Goal: Find specific page/section: Find specific page/section

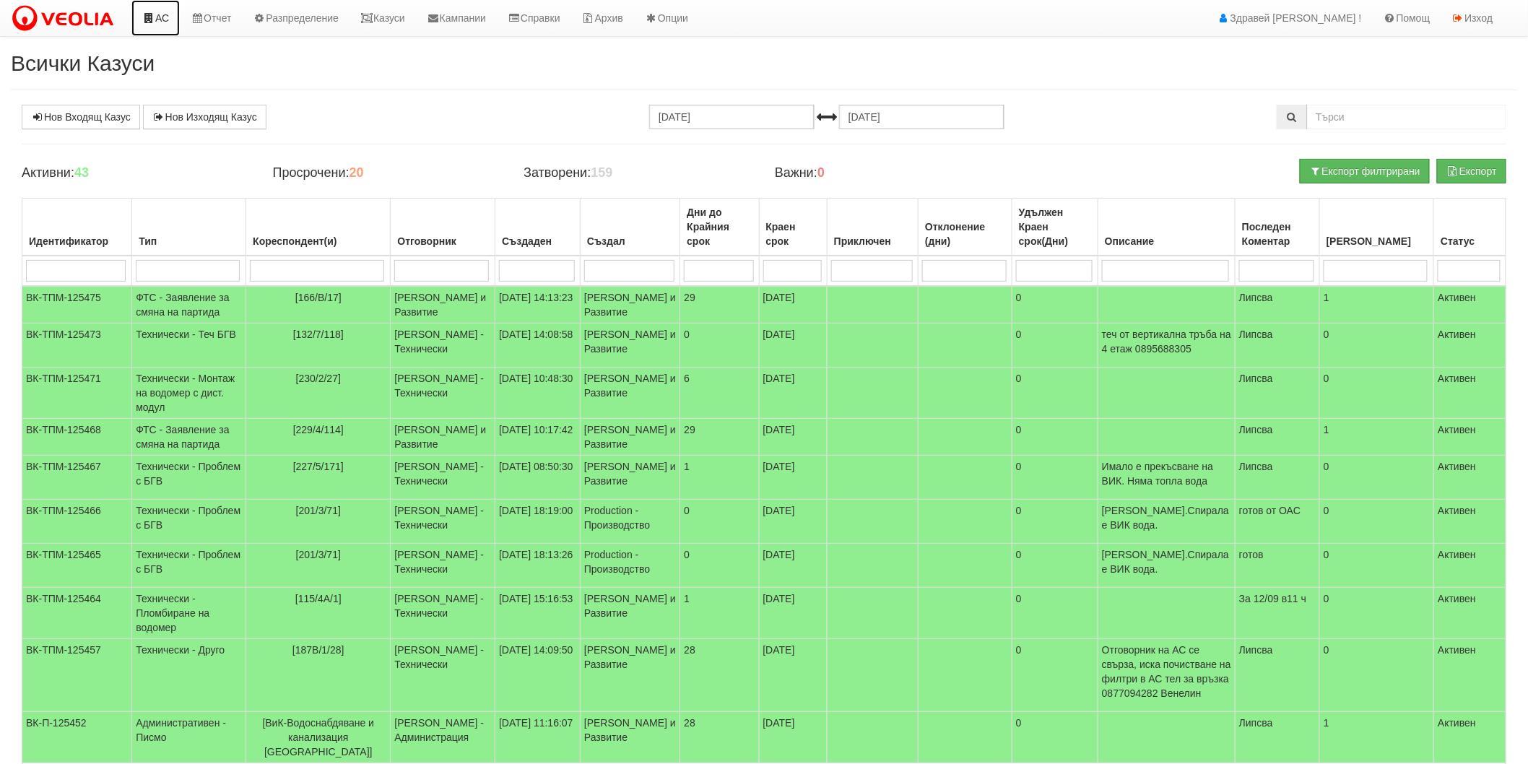
click at [142, 17] on icon at bounding box center [148, 18] width 13 height 10
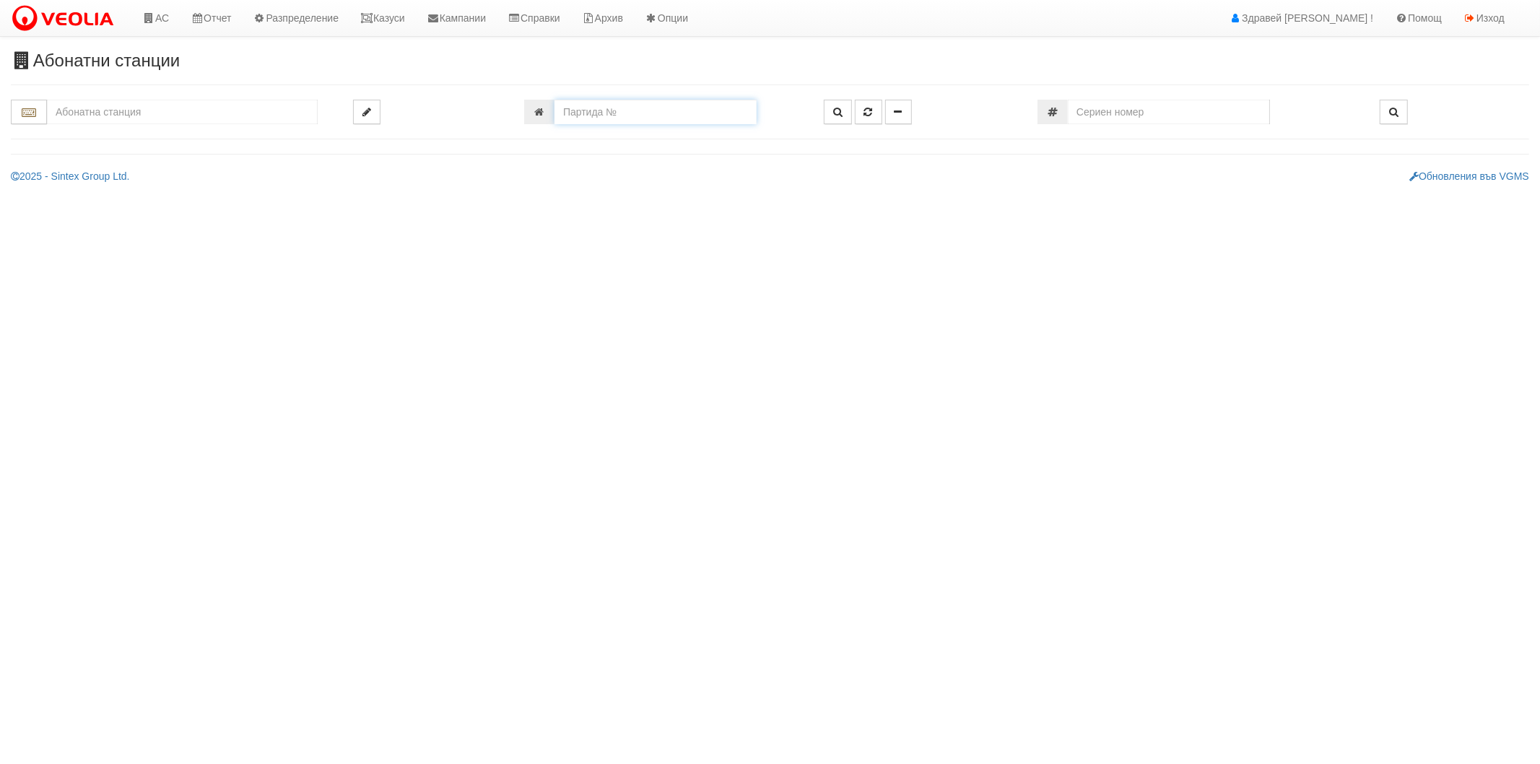
click at [646, 121] on input "number" at bounding box center [656, 112] width 202 height 25
paste input "25662"
type input "25662"
type input "001/1 - "[PERSON_NAME] [GEOGRAPHIC_DATA] " ЕАД"
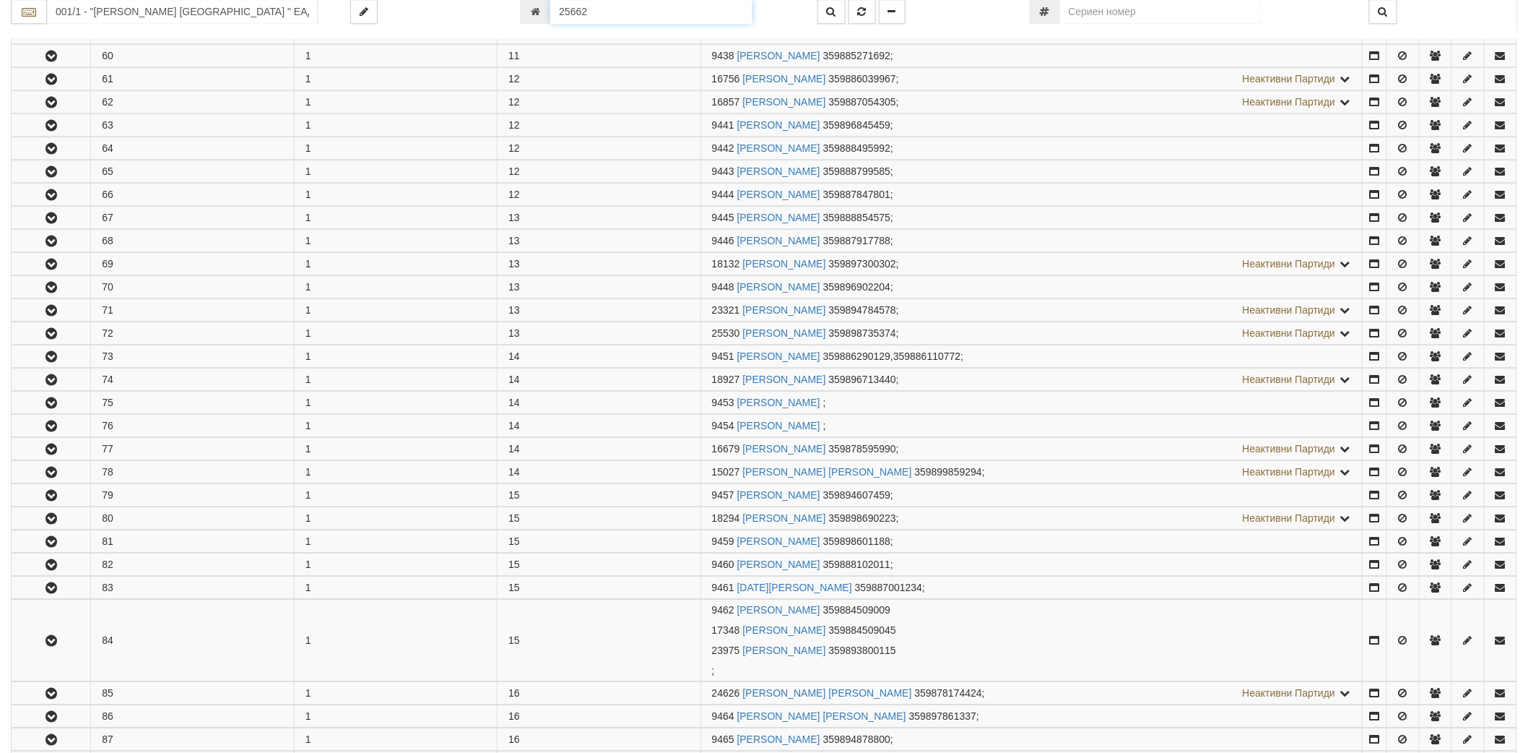
scroll to position [2258, 0]
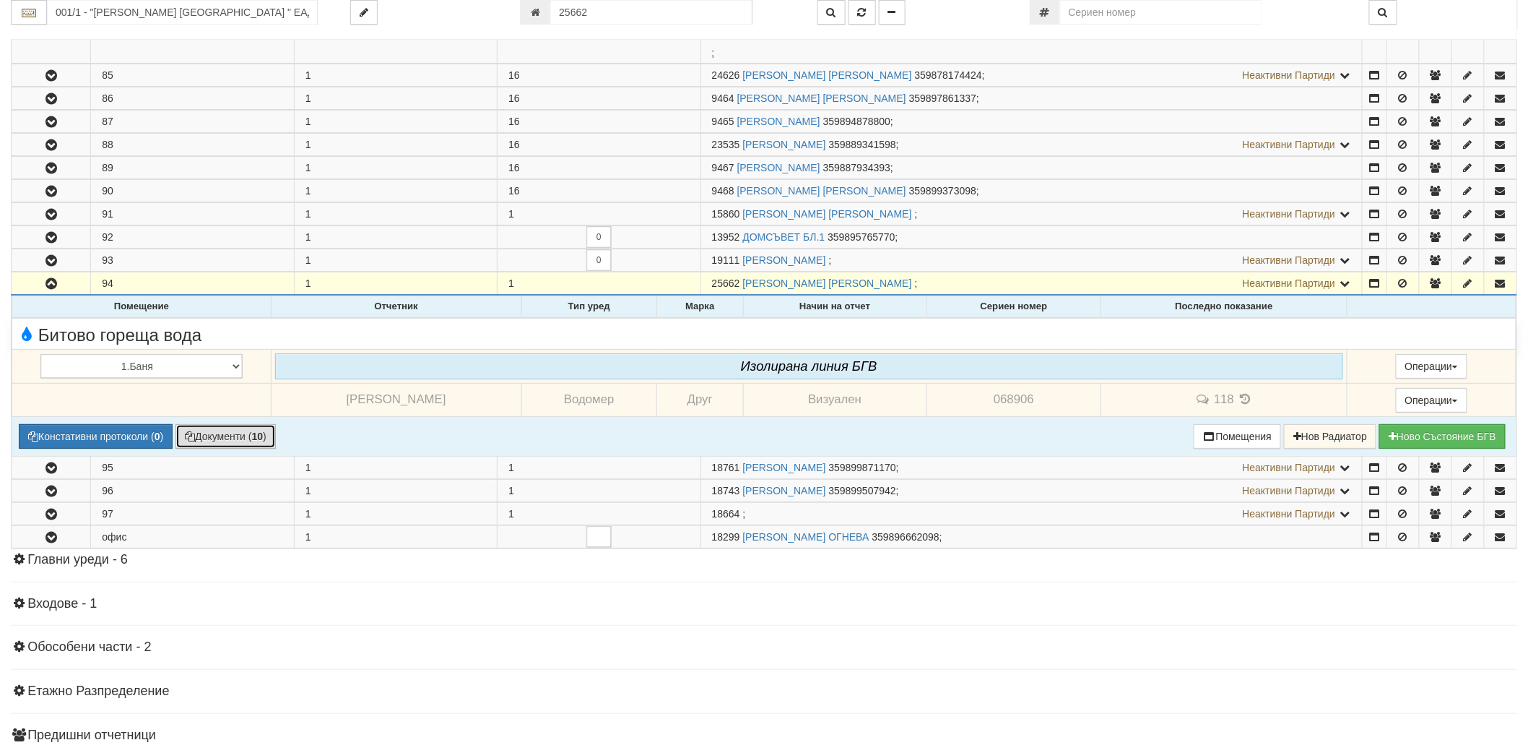
click at [264, 438] on button "Документи ( 10 )" at bounding box center [225, 436] width 100 height 25
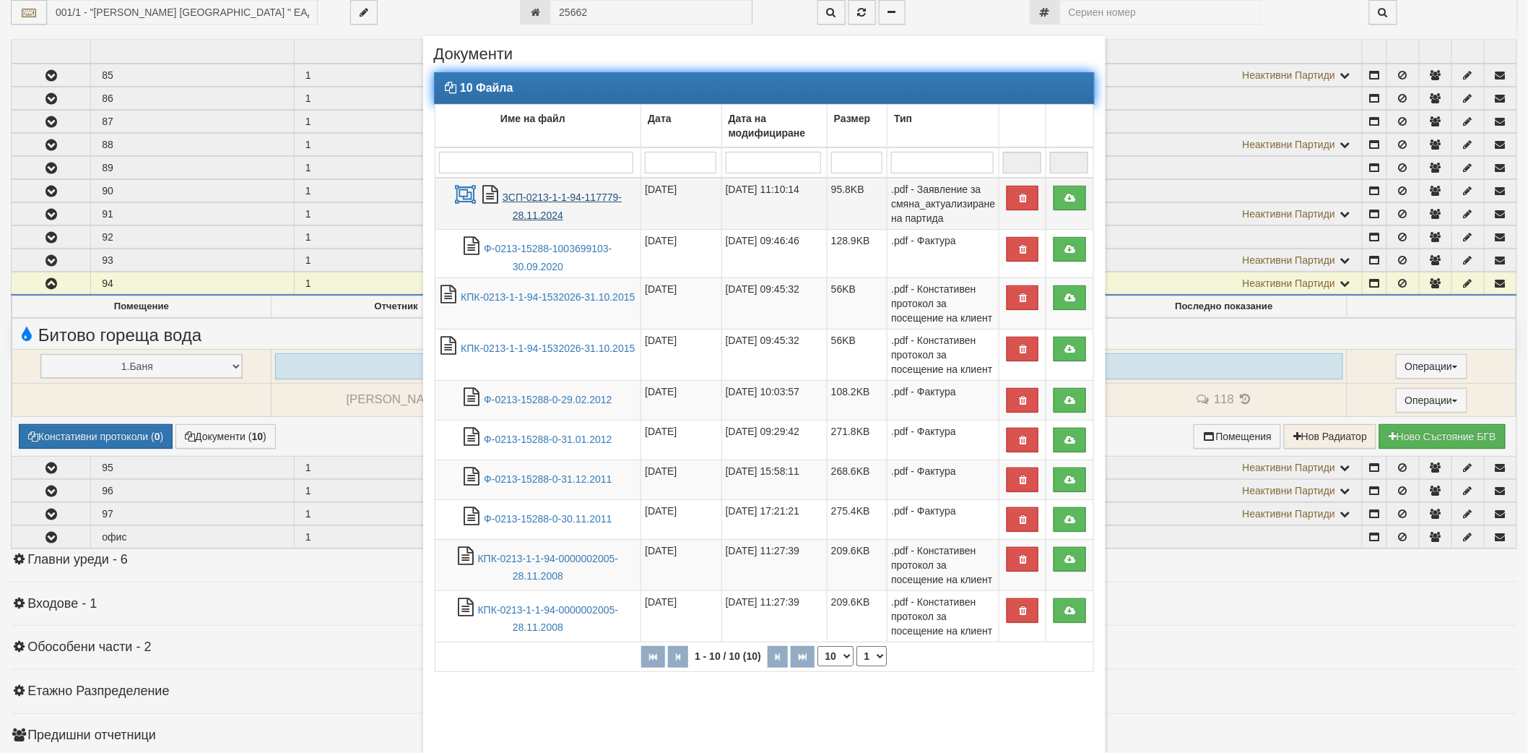
click at [538, 212] on link "ЗСП-0213-1-1-94-117779-28.11.2024" at bounding box center [562, 206] width 119 height 30
